Goal: Obtain resource: Obtain resource

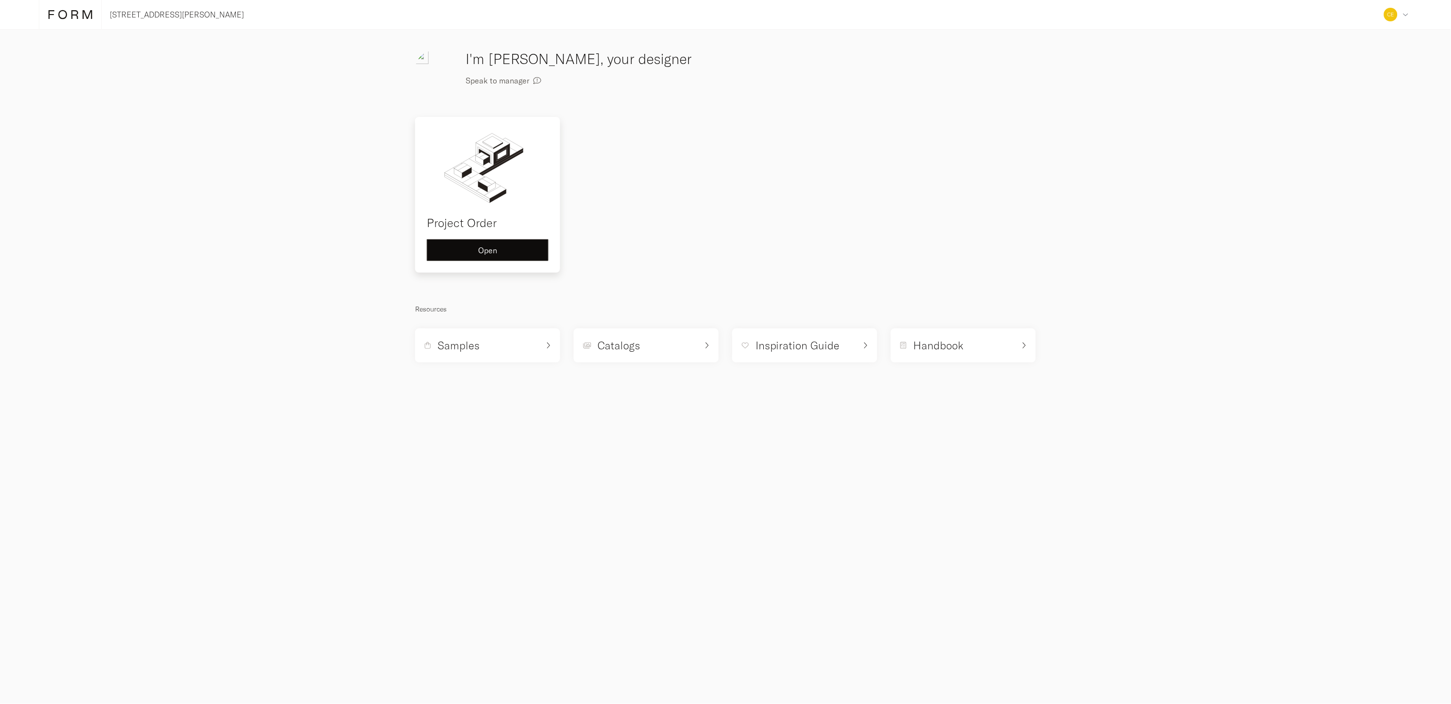
click at [513, 256] on button "Open" at bounding box center [488, 250] width 122 height 22
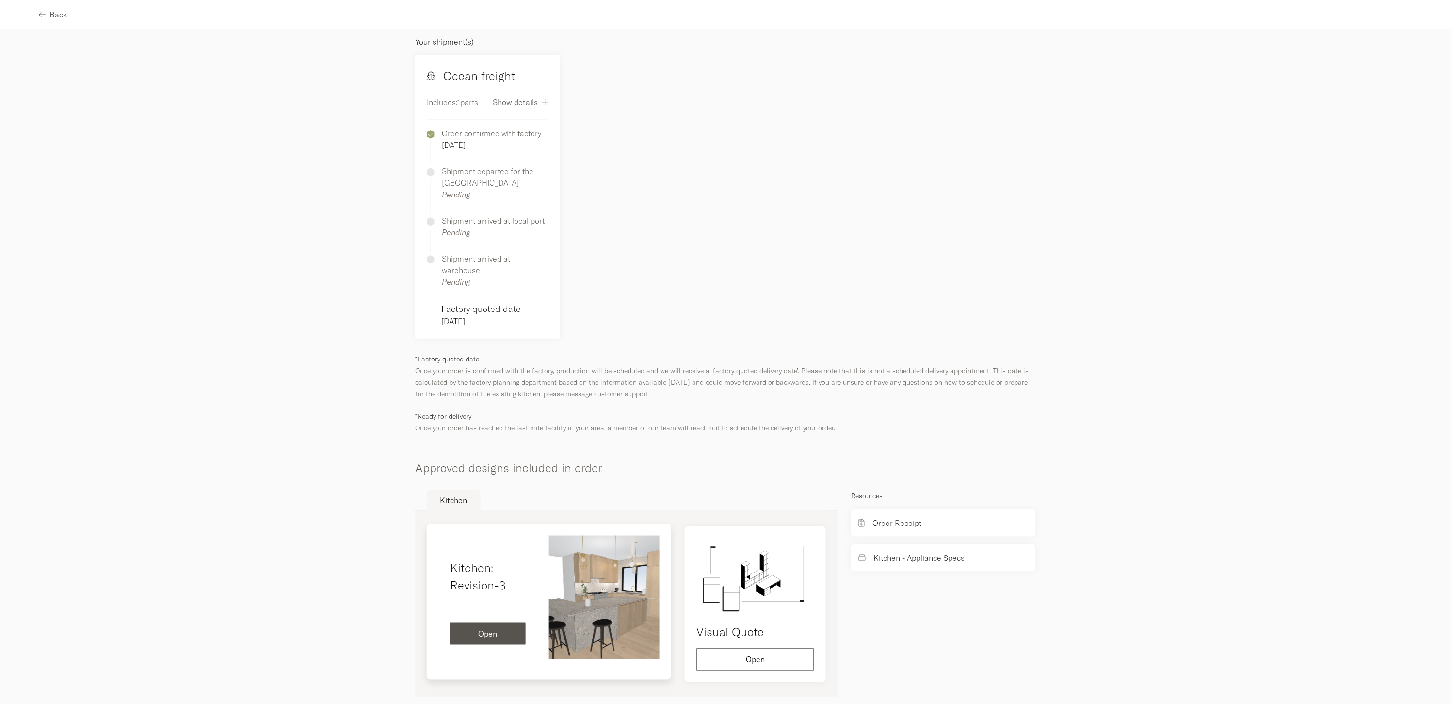
click at [499, 623] on button "Open" at bounding box center [488, 634] width 76 height 22
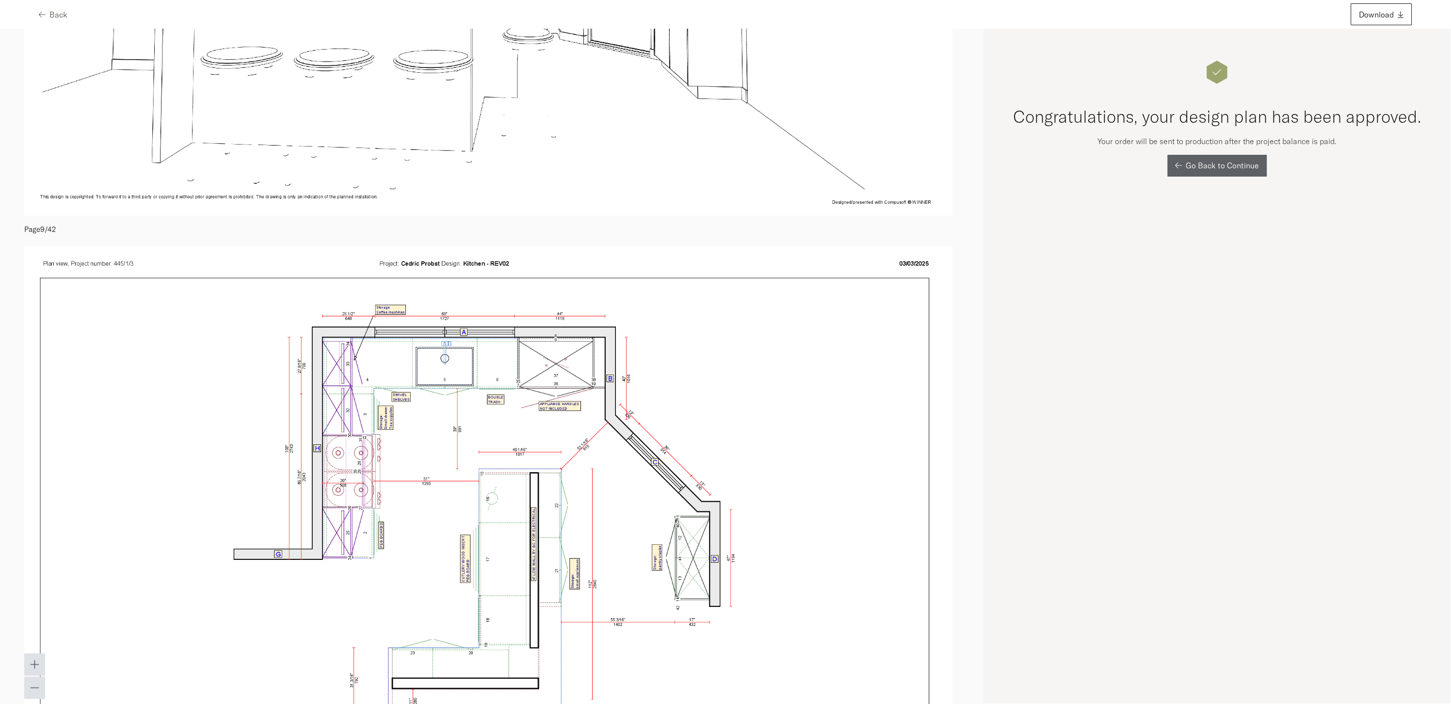
scroll to position [4949, 0]
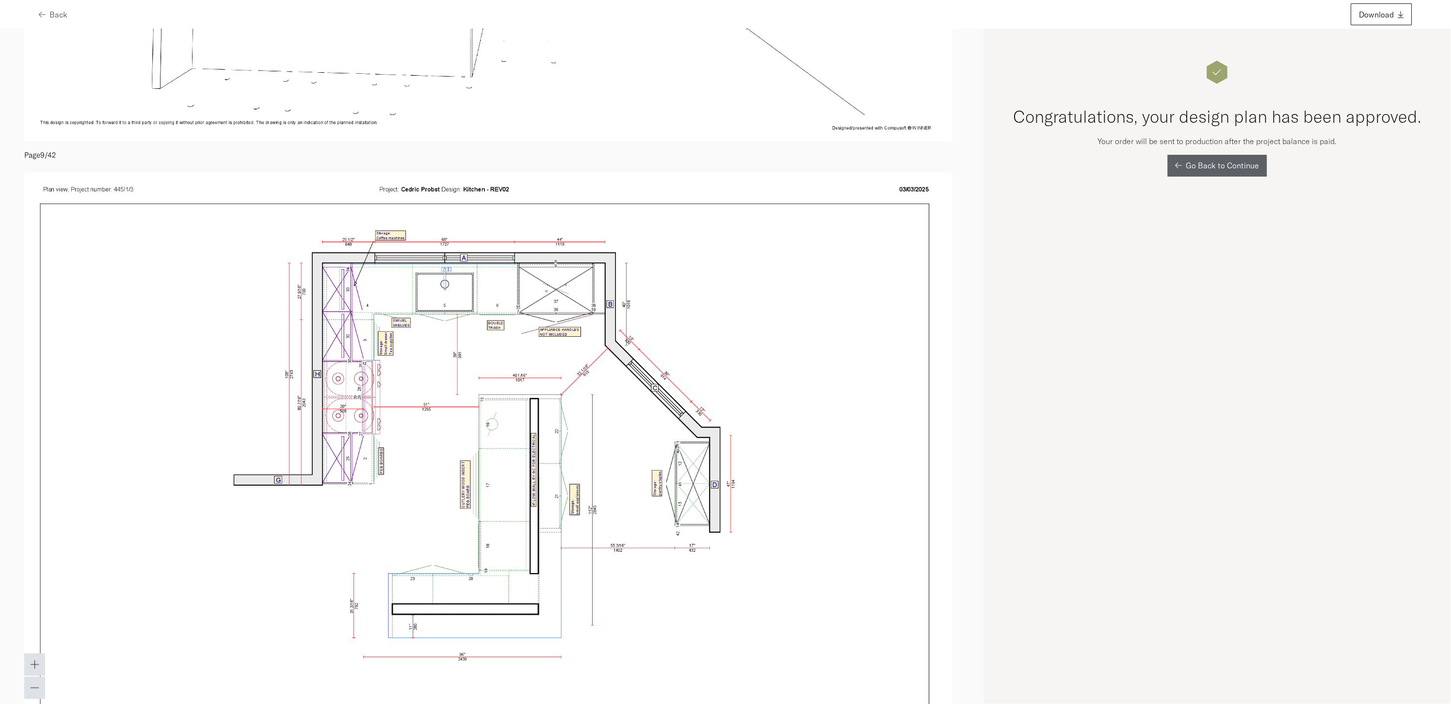
click at [37, 12] on div "Back Download" at bounding box center [725, 14] width 1451 height 29
click at [43, 14] on icon "button" at bounding box center [40, 15] width 7 height 8
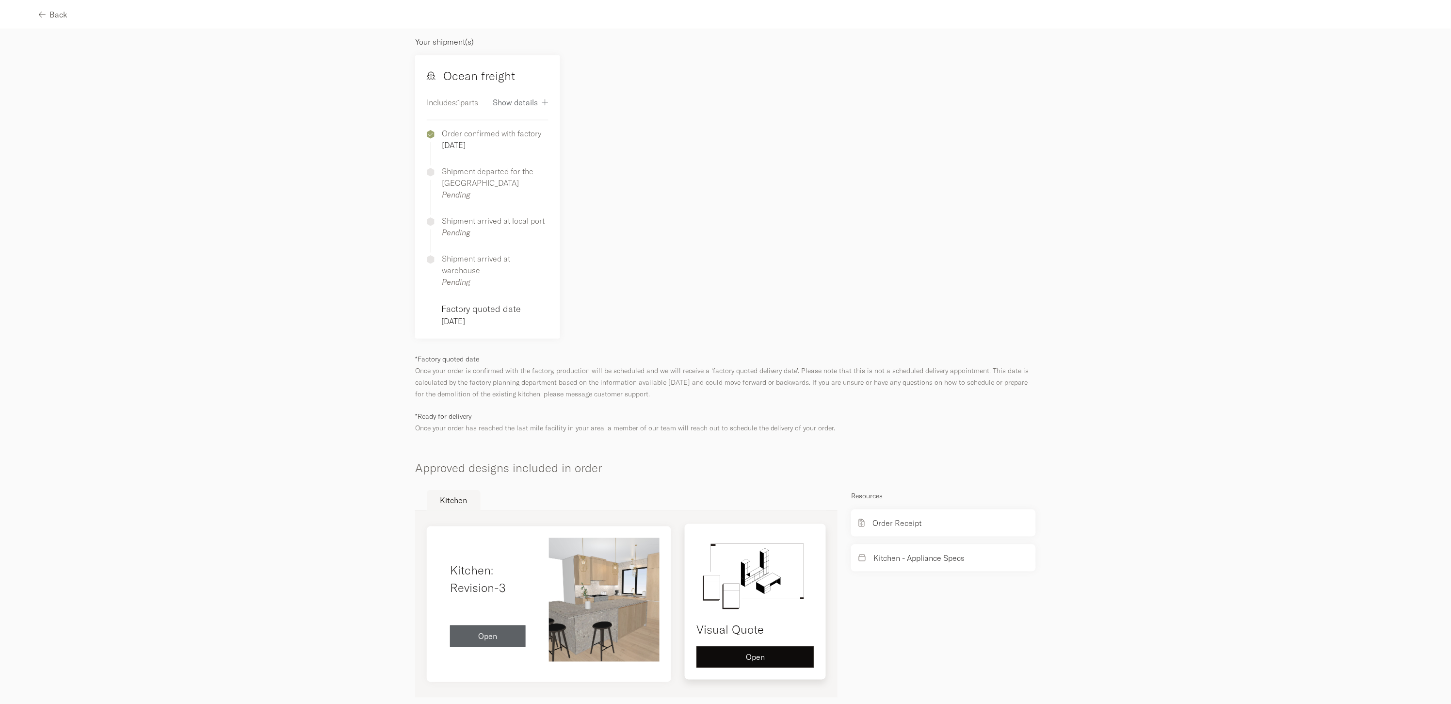
click at [761, 653] on span "Open" at bounding box center [755, 657] width 19 height 8
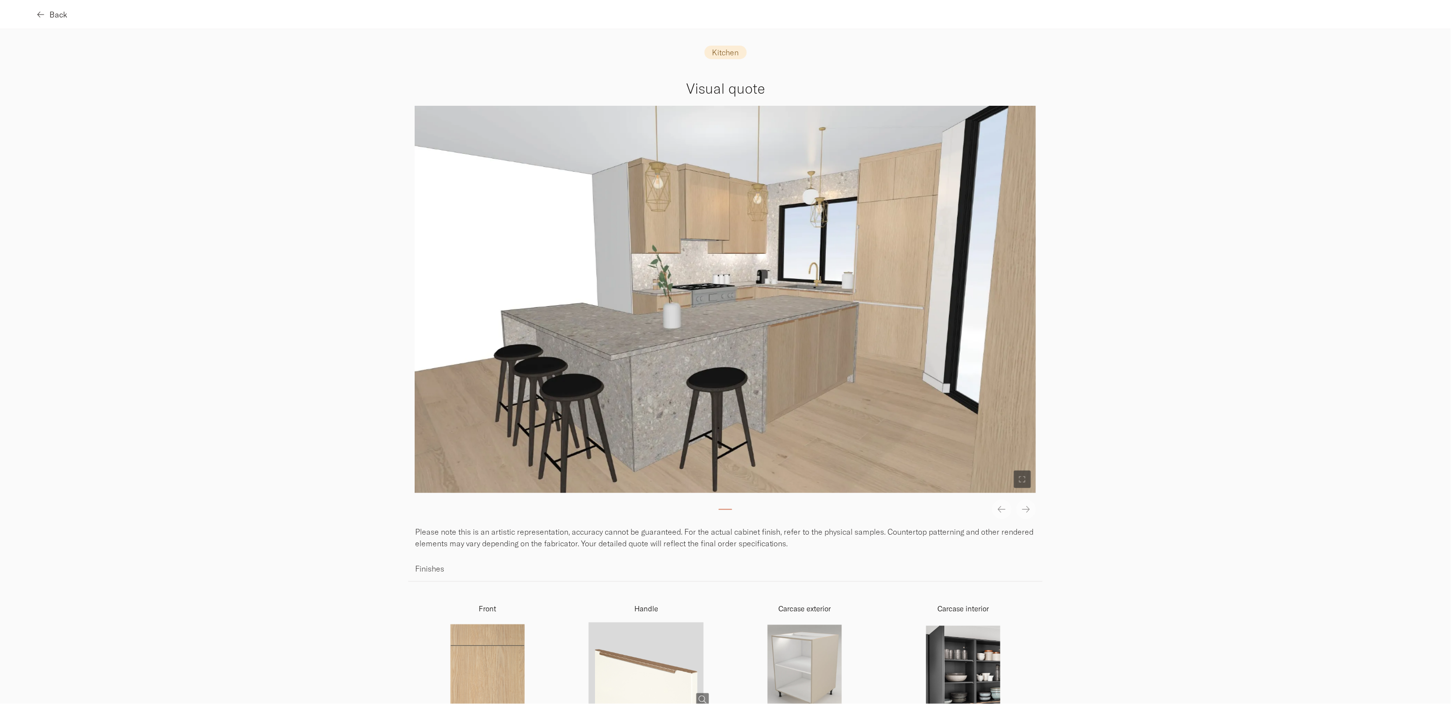
click at [45, 15] on span "button" at bounding box center [42, 15] width 7 height 8
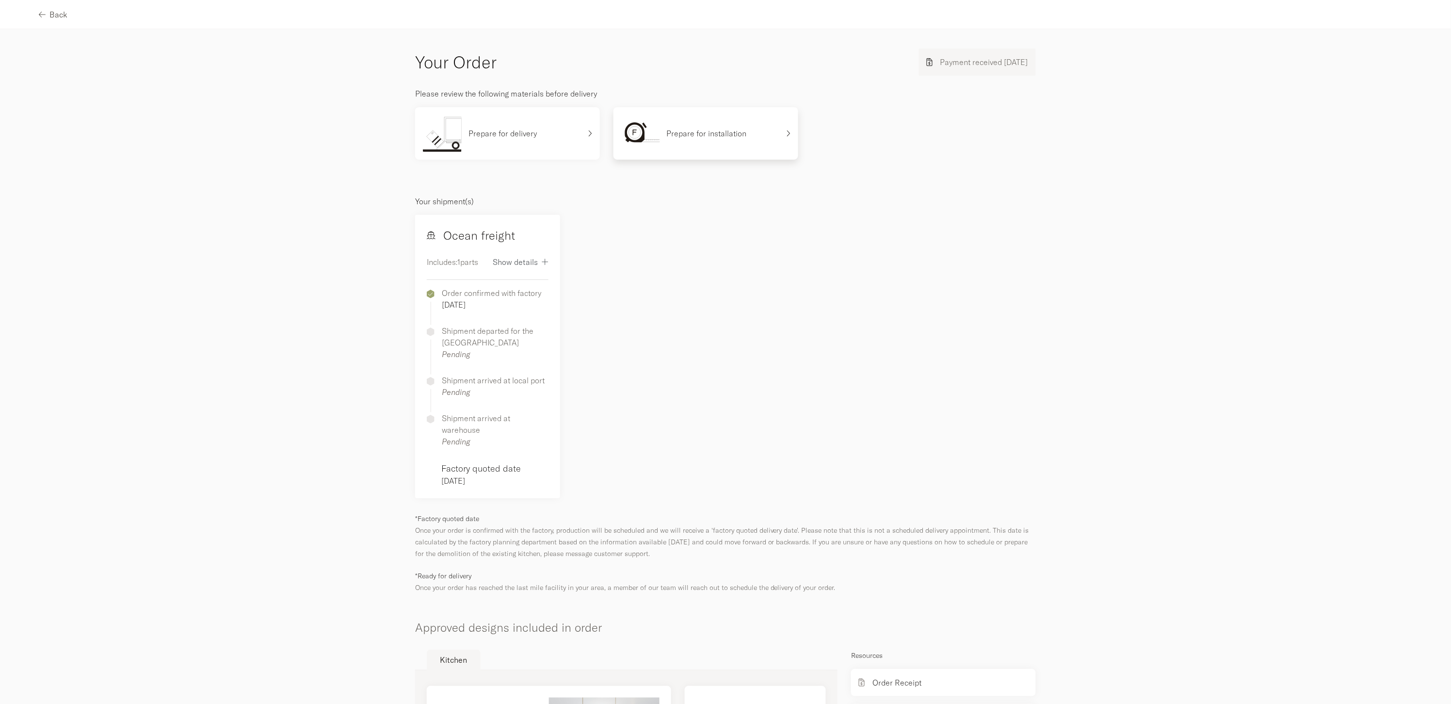
click at [683, 156] on div "Prepare for installation" at bounding box center [705, 133] width 185 height 52
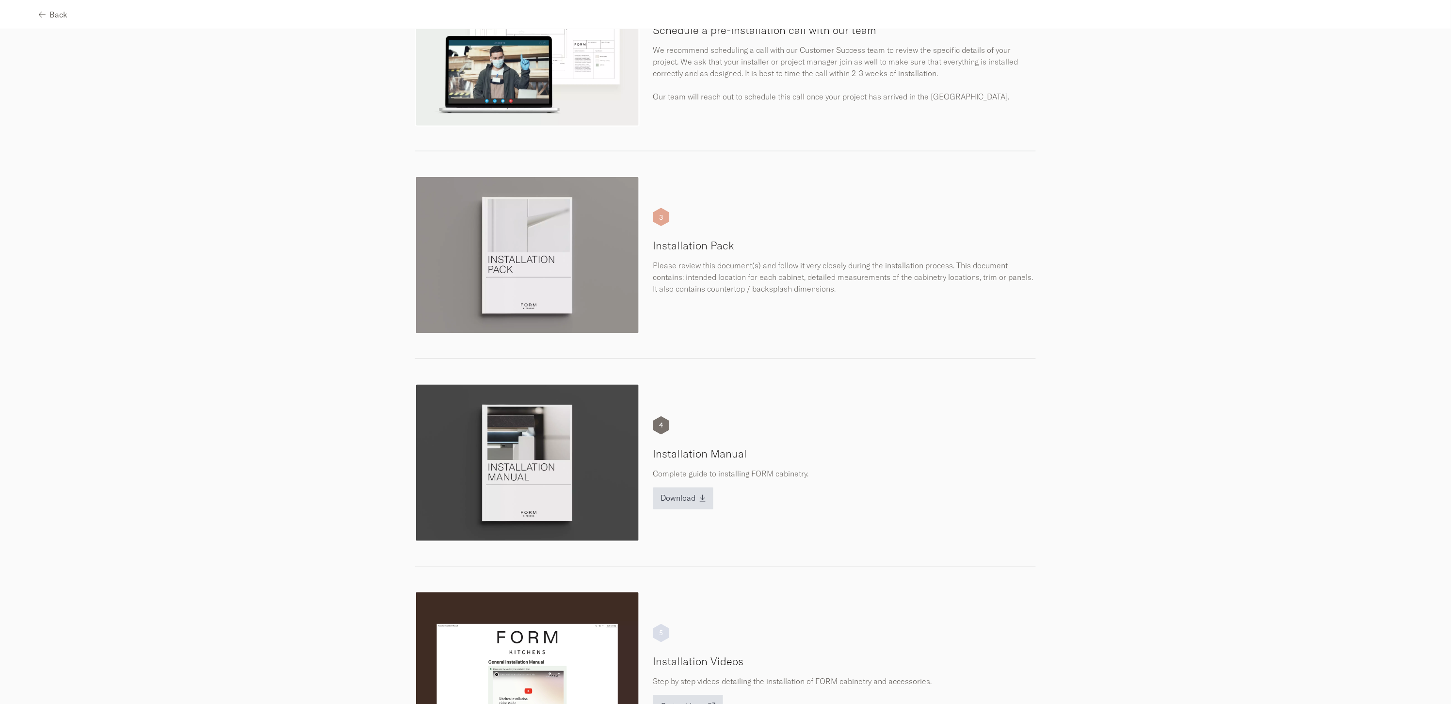
scroll to position [376, 0]
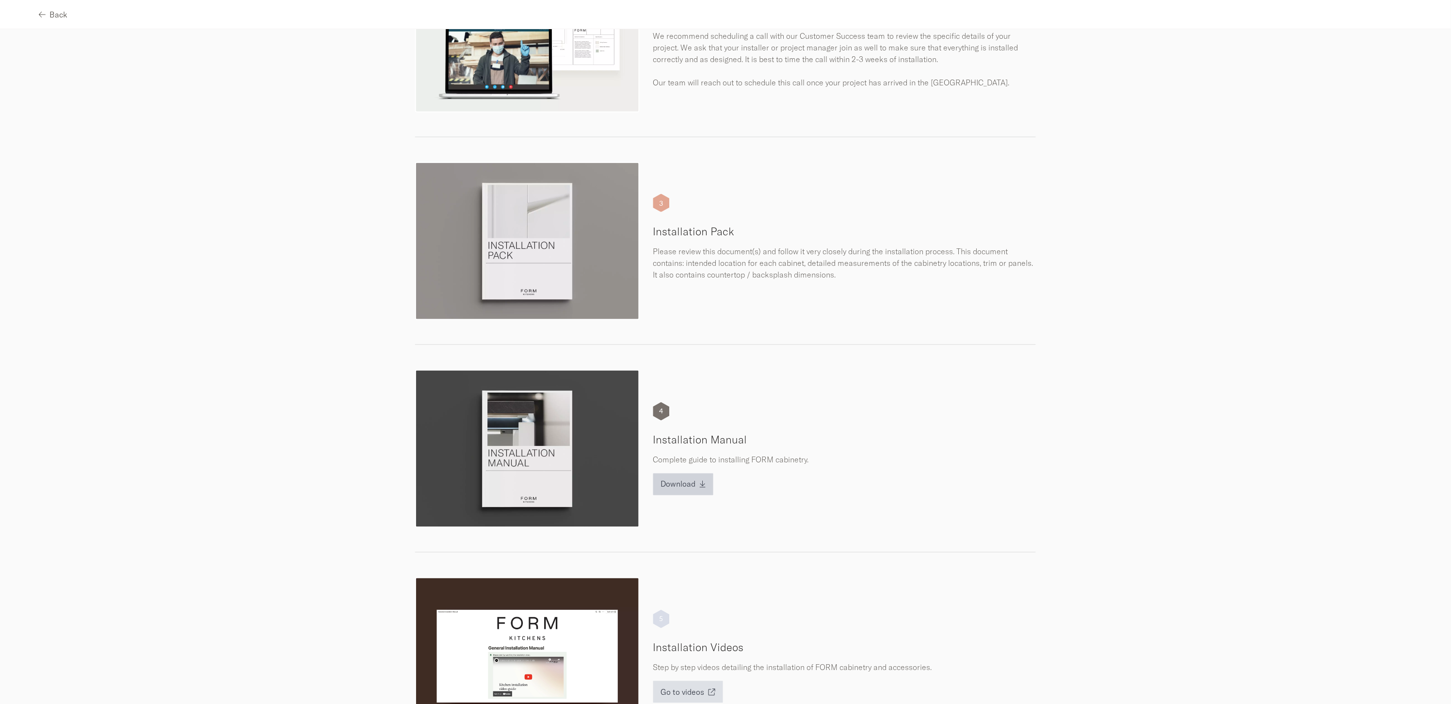
click at [689, 486] on span "Download" at bounding box center [678, 484] width 35 height 8
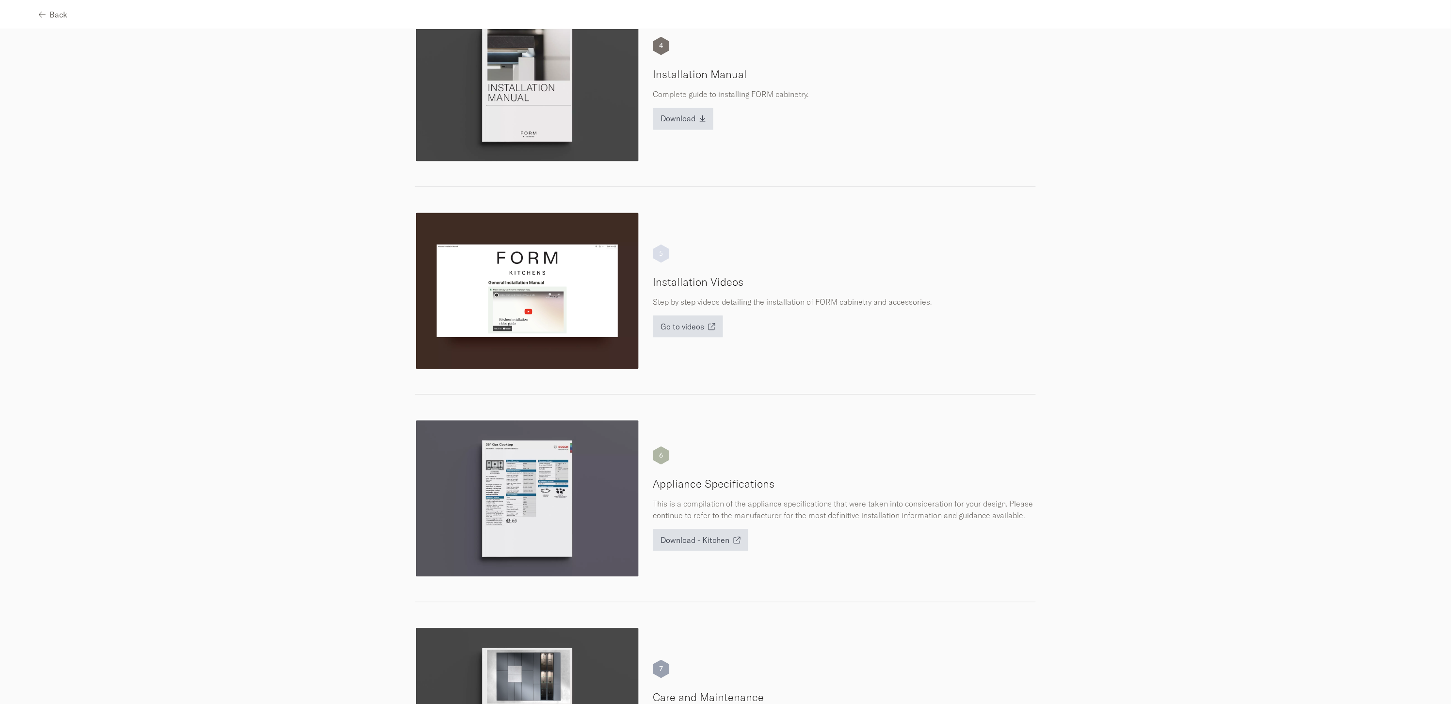
scroll to position [757, 0]
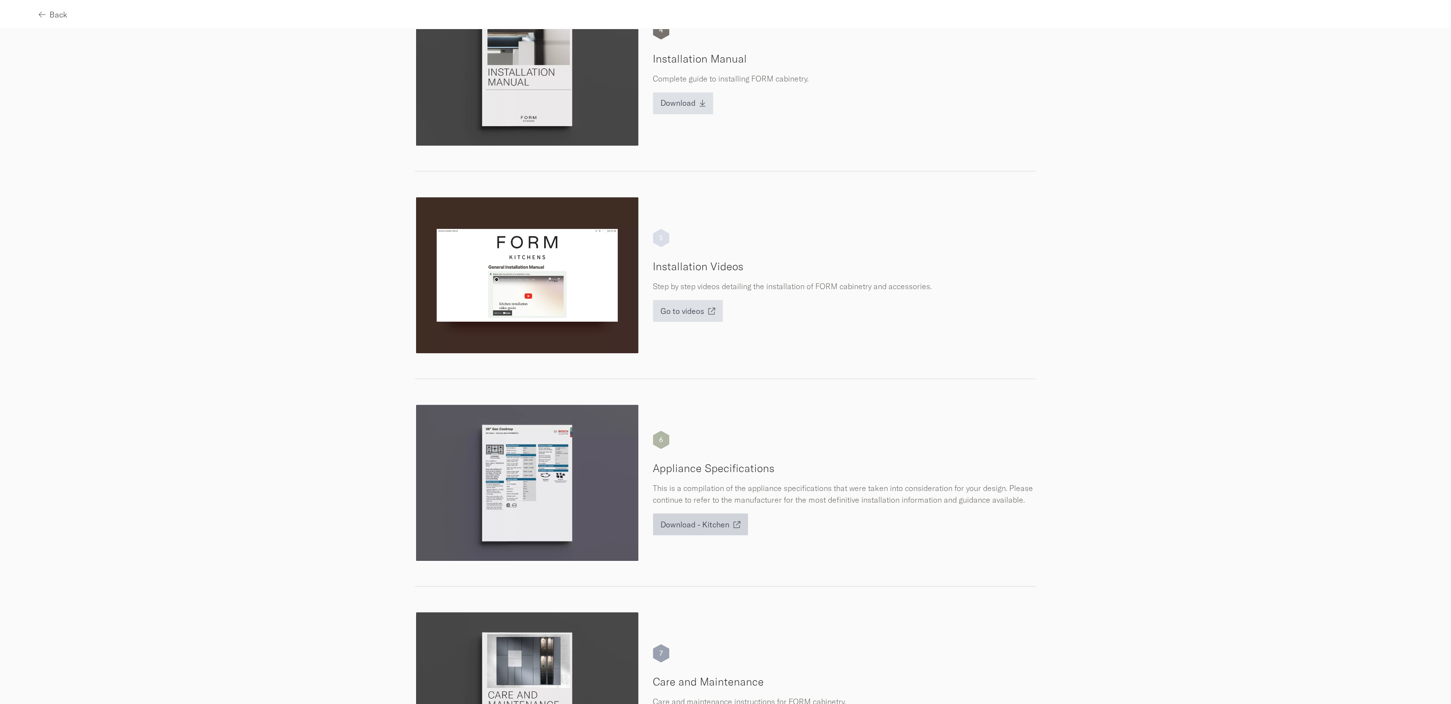
click at [717, 535] on button "Download - Kitchen" at bounding box center [700, 525] width 95 height 22
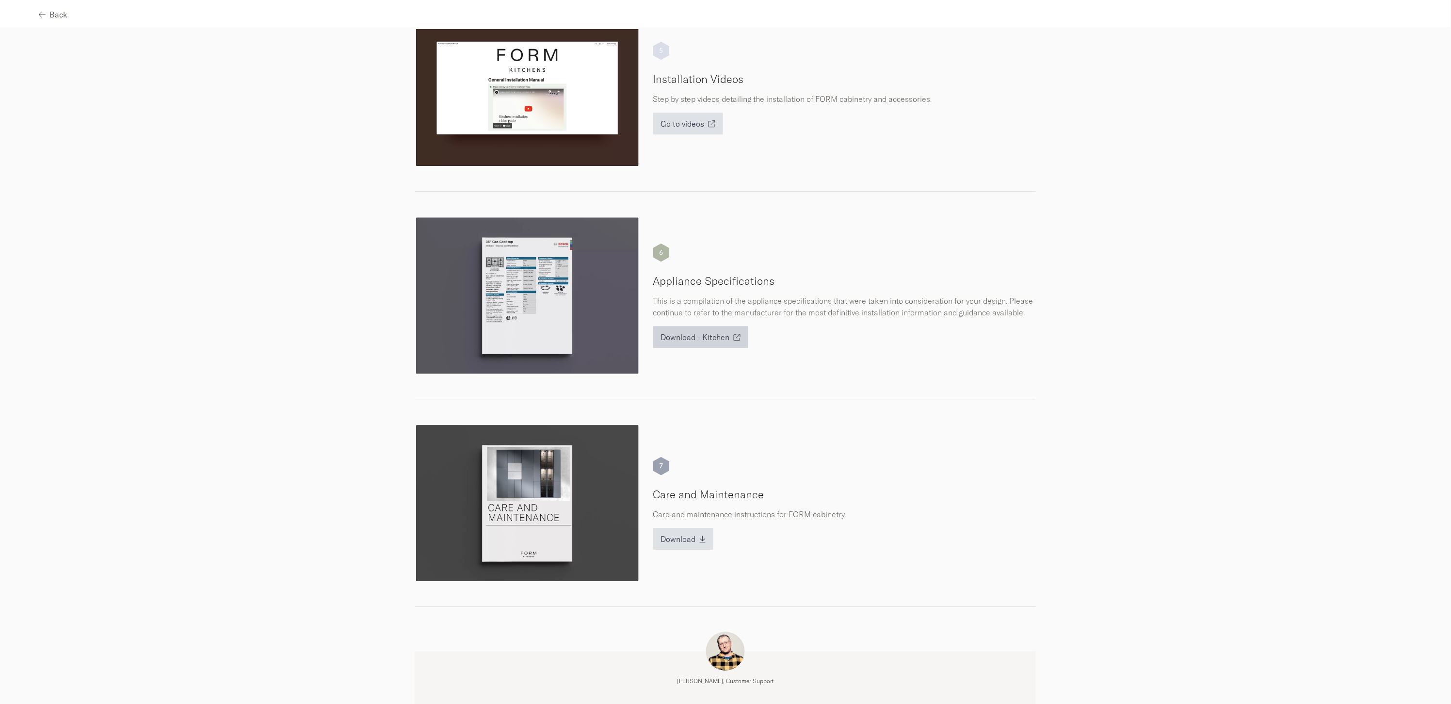
scroll to position [954, 0]
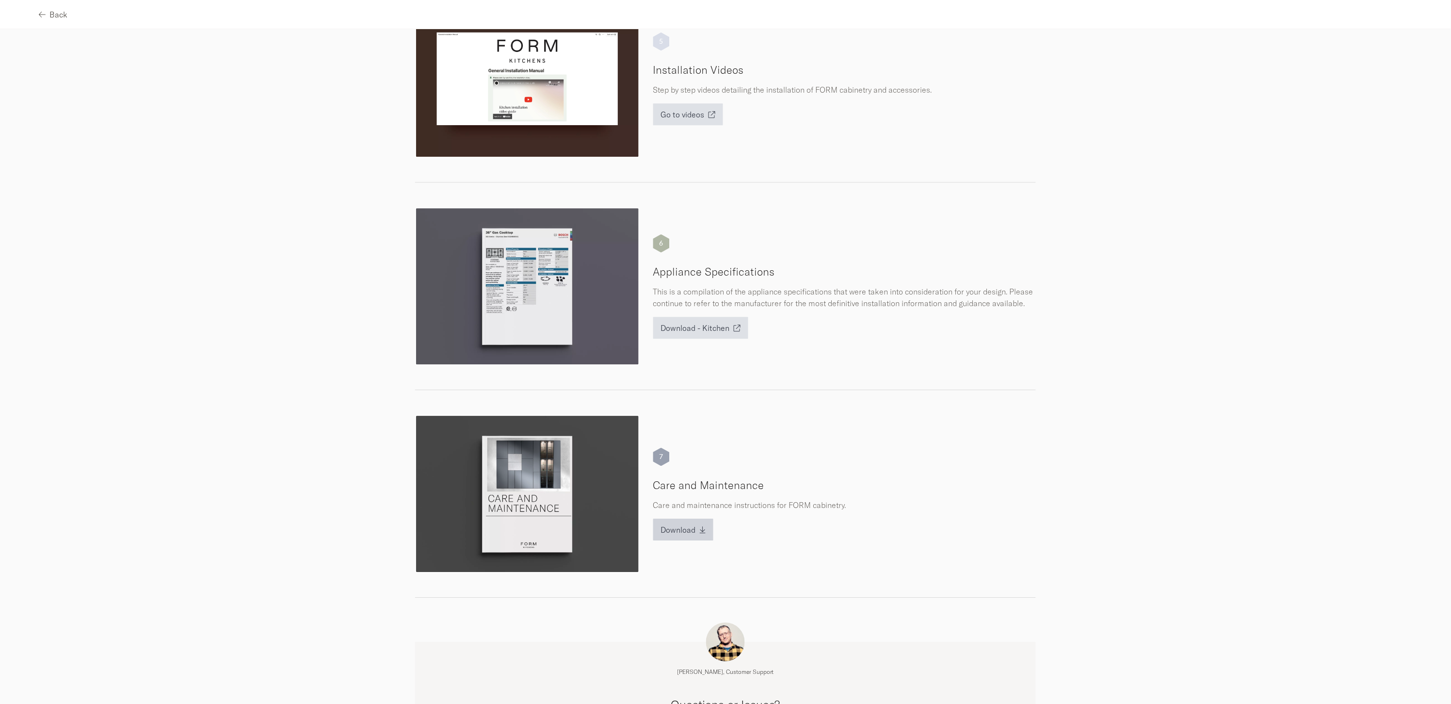
click at [694, 531] on div "Download" at bounding box center [683, 530] width 45 height 8
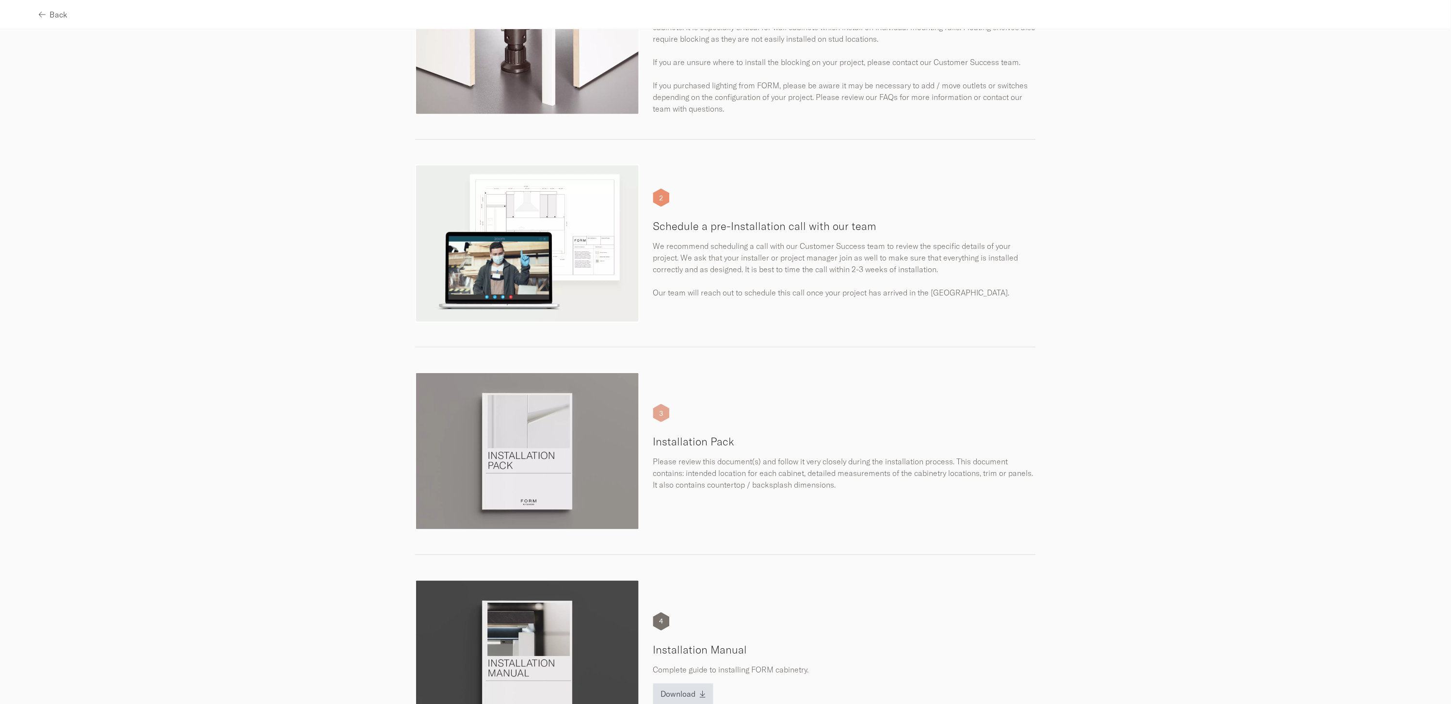
scroll to position [168, 0]
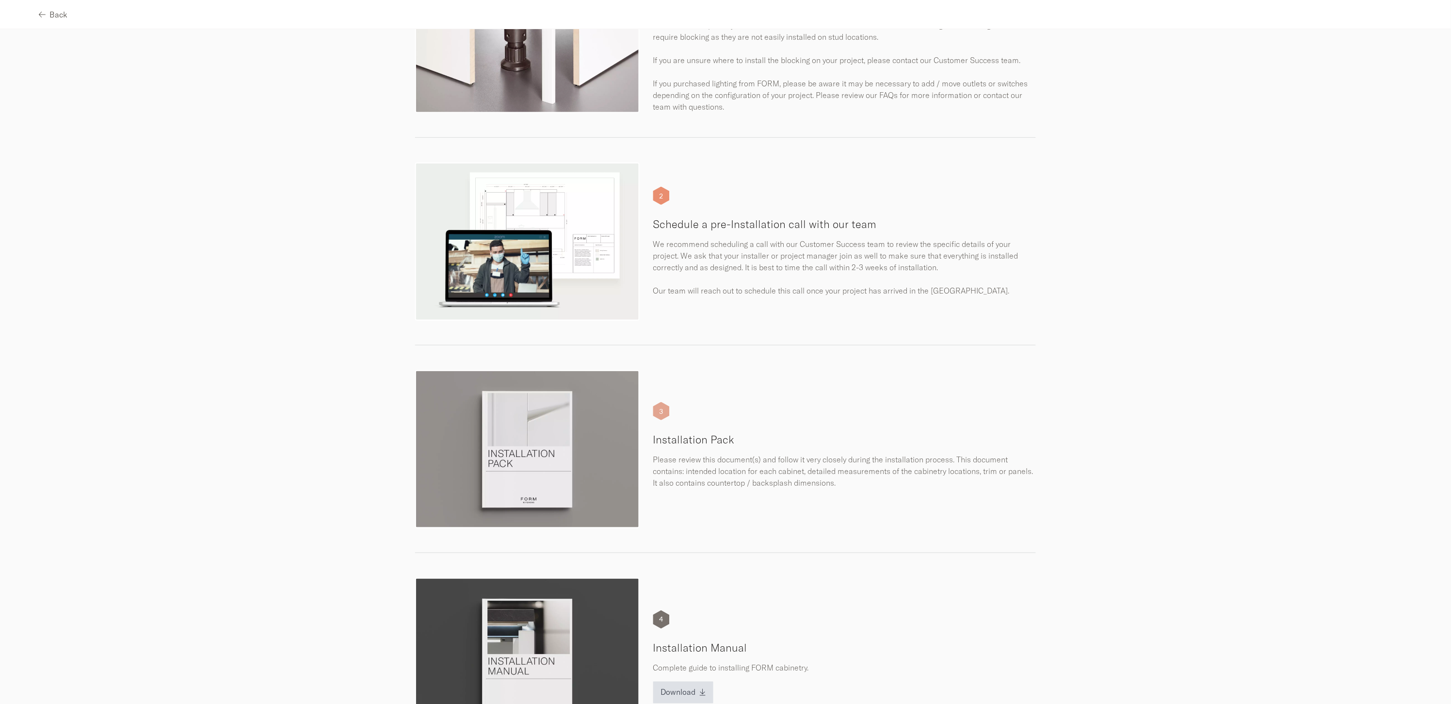
click at [658, 414] on div "3" at bounding box center [661, 411] width 16 height 18
click at [50, 12] on span "Back" at bounding box center [58, 15] width 18 height 8
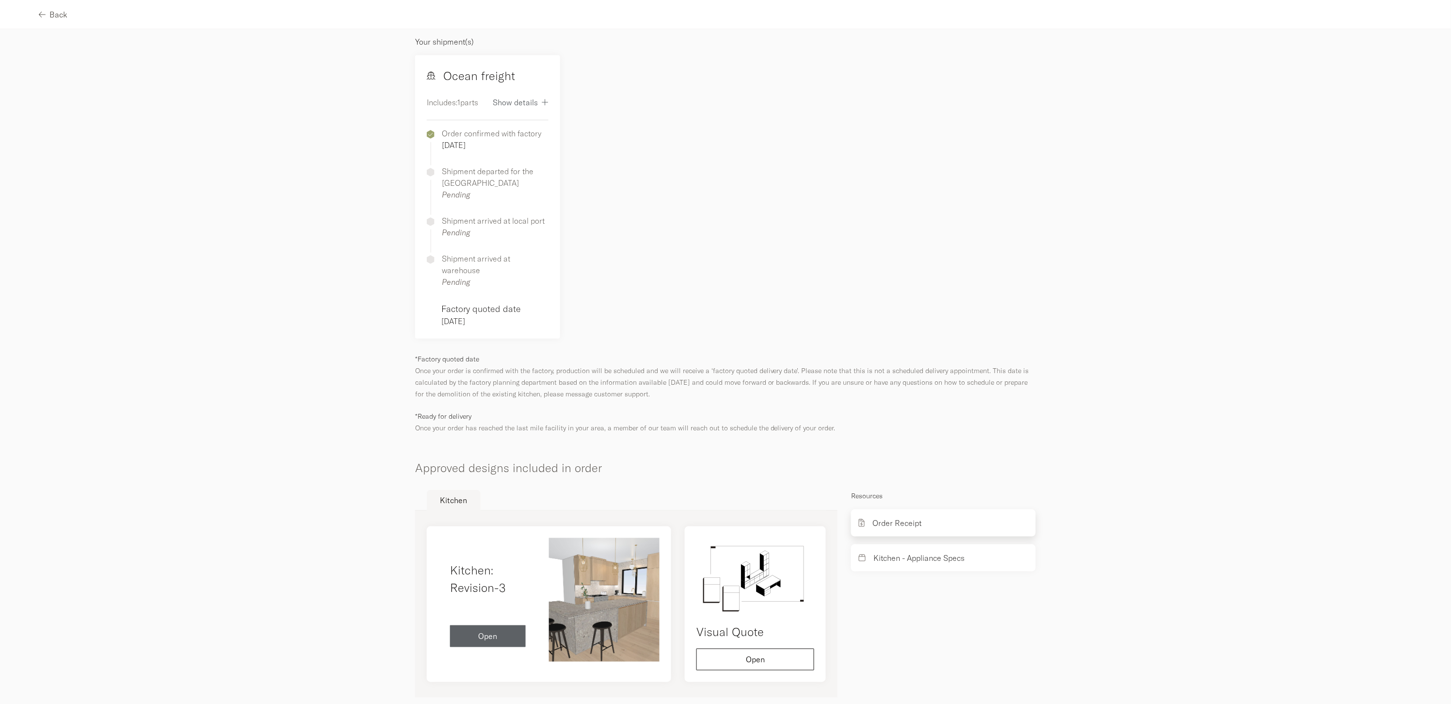
click at [896, 517] on p "Order Receipt" at bounding box center [896, 523] width 49 height 12
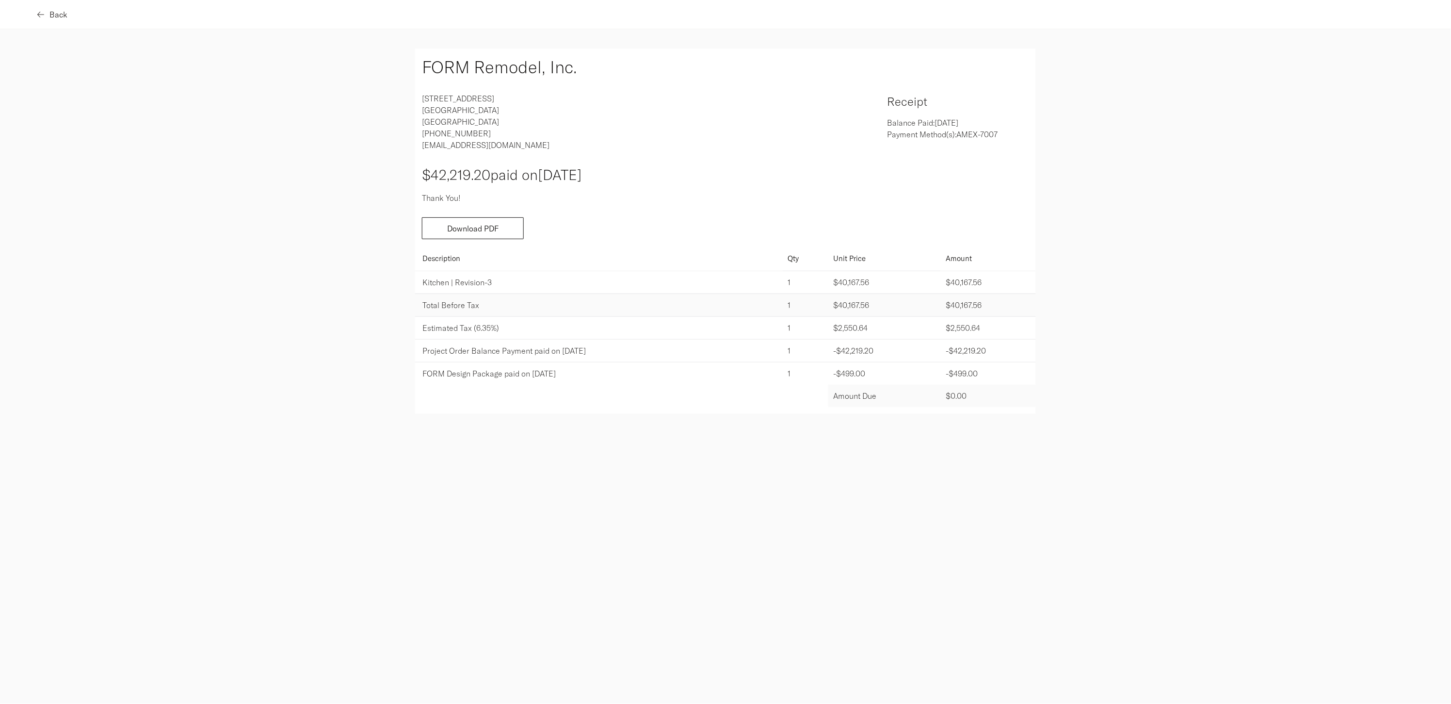
click at [49, 15] on span "Back" at bounding box center [58, 15] width 18 height 8
